Goal: Task Accomplishment & Management: Manage account settings

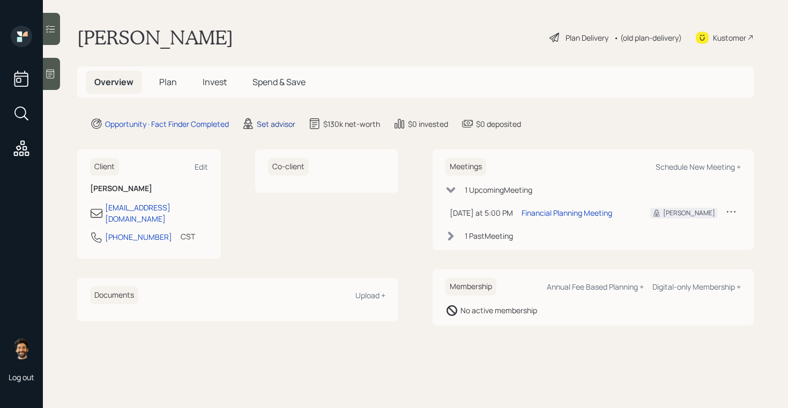
click at [274, 125] on div "Set advisor" at bounding box center [276, 123] width 39 height 11
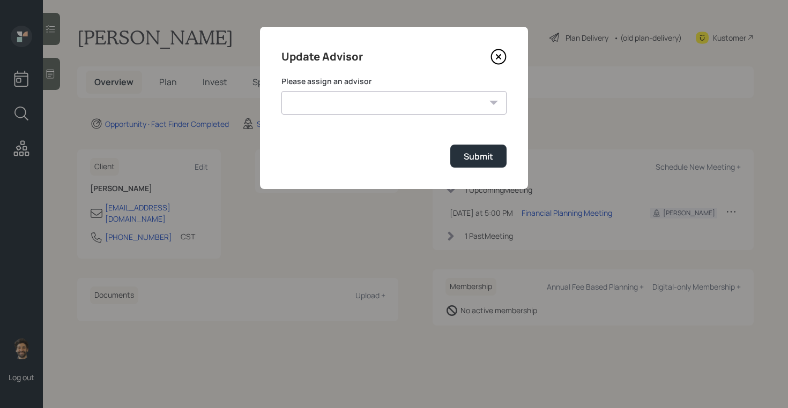
click at [384, 97] on select "[PERSON_NAME] [PERSON_NAME] [PERSON_NAME] [PERSON_NAME] End [PERSON_NAME] [PERS…" at bounding box center [393, 103] width 225 height 24
select select "f14b762f-c7c2-4b89-9227-8fa891345eea"
click at [281, 91] on select "[PERSON_NAME] [PERSON_NAME] [PERSON_NAME] [PERSON_NAME] End [PERSON_NAME] [PERS…" at bounding box center [393, 103] width 225 height 24
click at [469, 158] on div "Submit" at bounding box center [477, 157] width 29 height 12
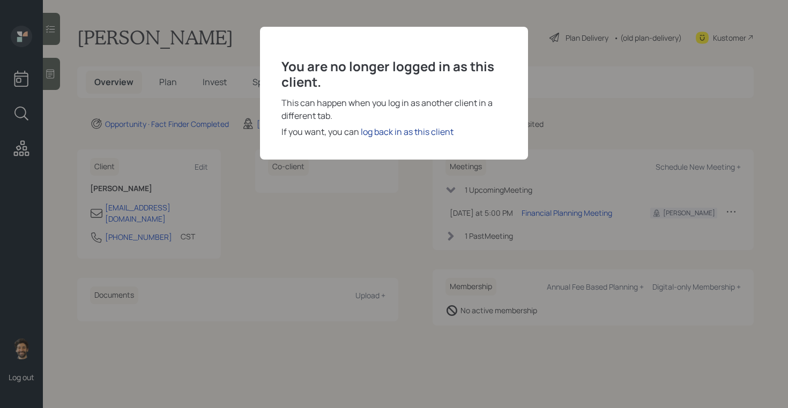
click at [379, 132] on div "log back in as this client" at bounding box center [407, 131] width 93 height 13
